Goal: Navigation & Orientation: Find specific page/section

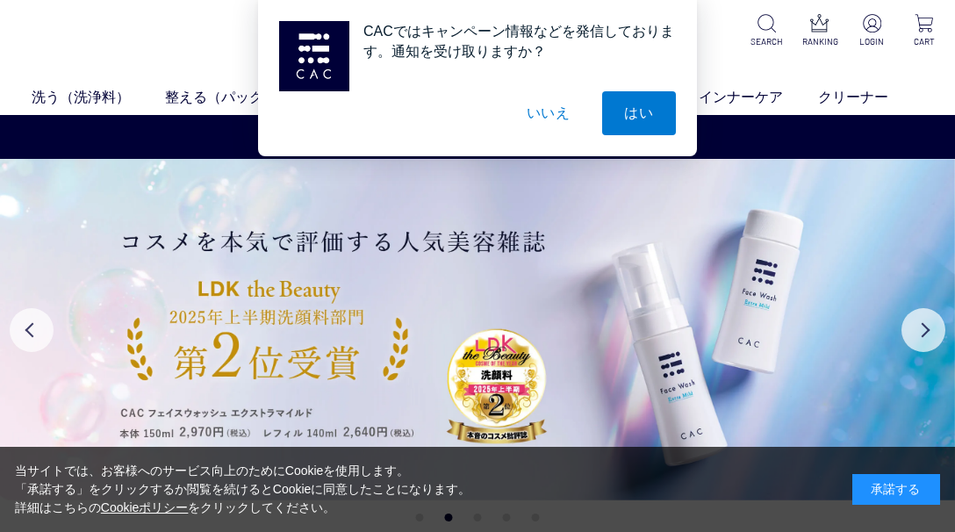
click at [537, 115] on button "いいえ" at bounding box center [549, 113] width 88 height 44
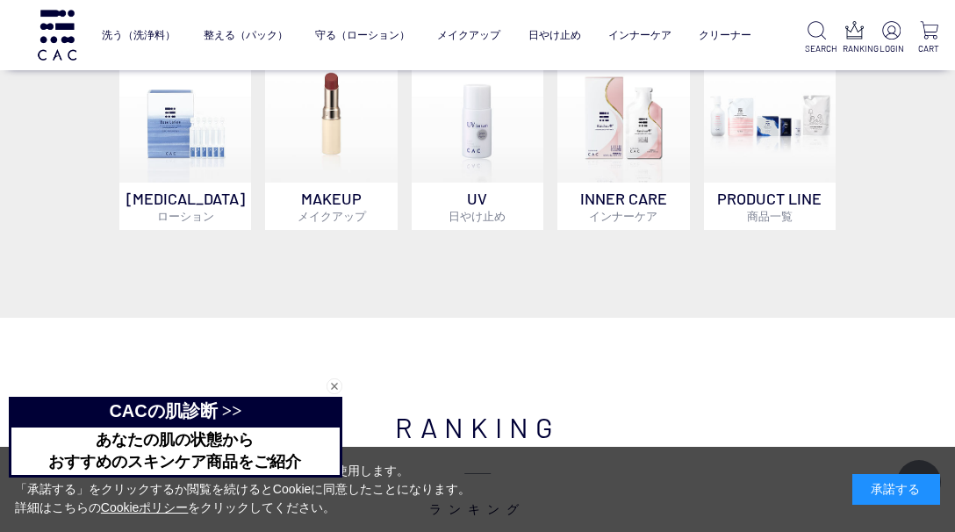
scroll to position [1124, 0]
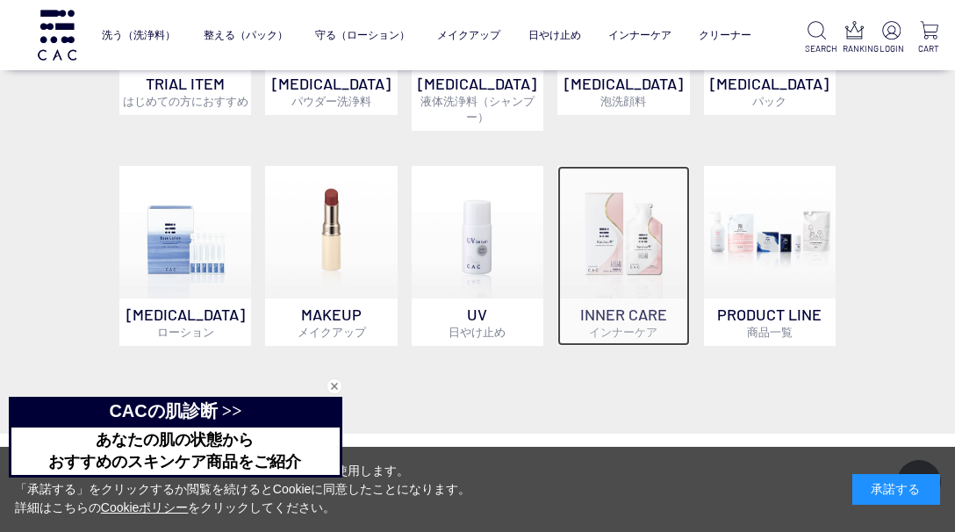
click at [575, 249] on img at bounding box center [623, 232] width 132 height 132
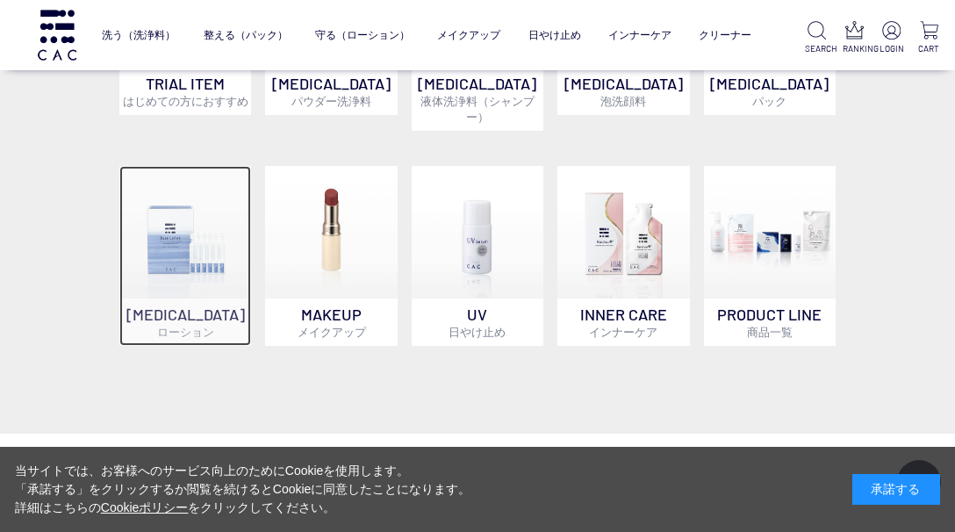
click at [207, 242] on img at bounding box center [185, 232] width 132 height 132
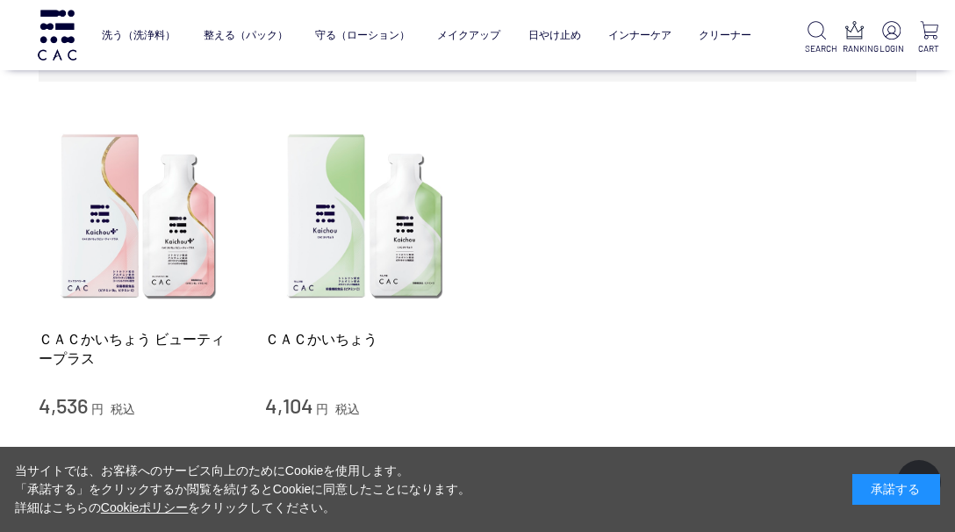
scroll to position [281, 0]
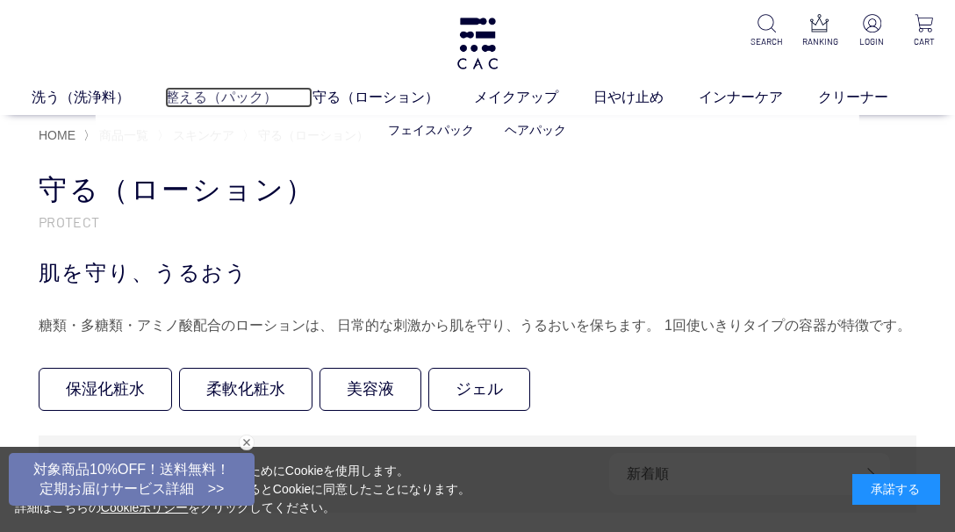
click at [212, 95] on link "整える（パック）" at bounding box center [238, 97] width 147 height 21
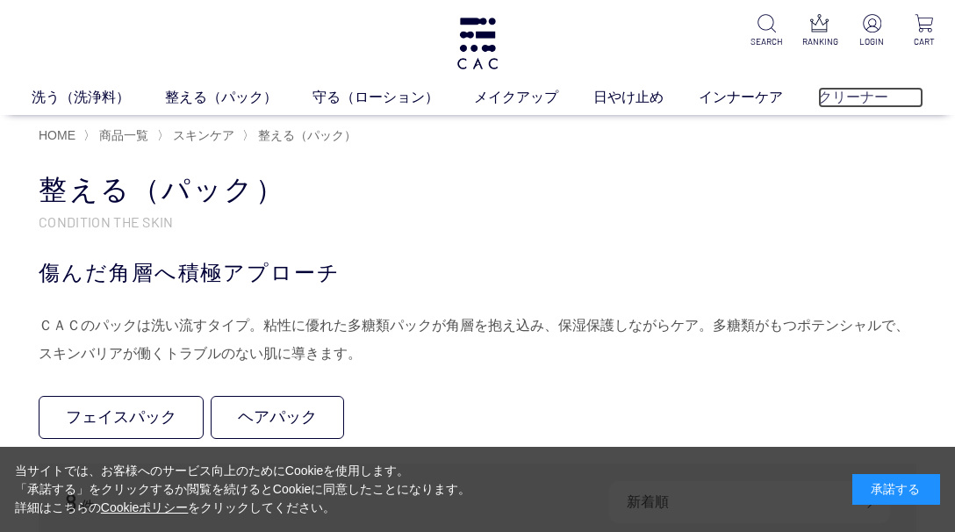
click at [846, 93] on link "クリーナー" at bounding box center [870, 97] width 105 height 21
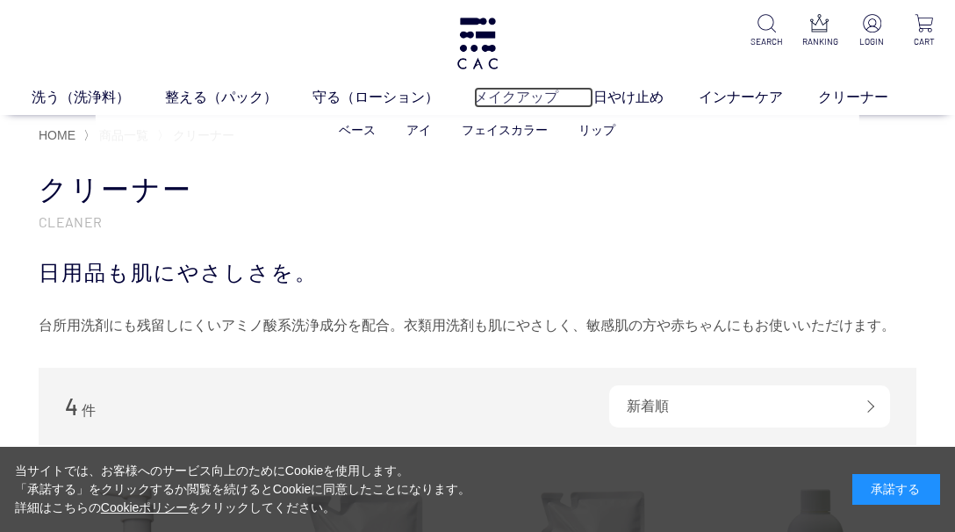
click at [514, 96] on link "メイクアップ" at bounding box center [533, 97] width 119 height 21
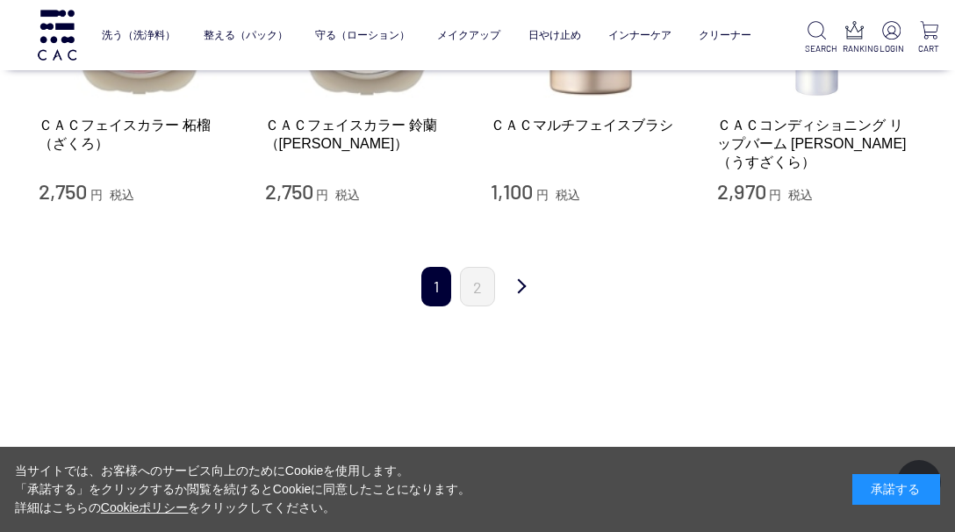
scroll to position [1966, 0]
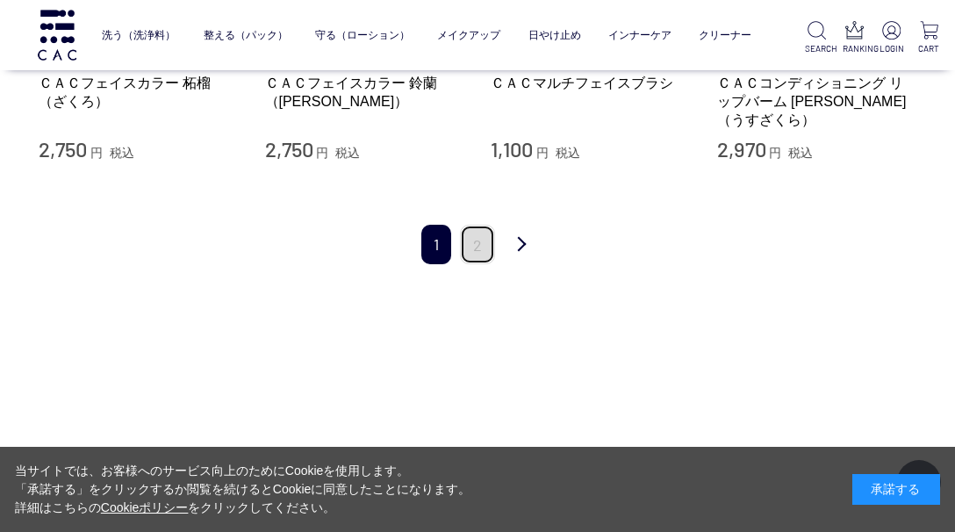
click at [481, 231] on link "2" at bounding box center [477, 245] width 35 height 40
